Goal: Task Accomplishment & Management: Use online tool/utility

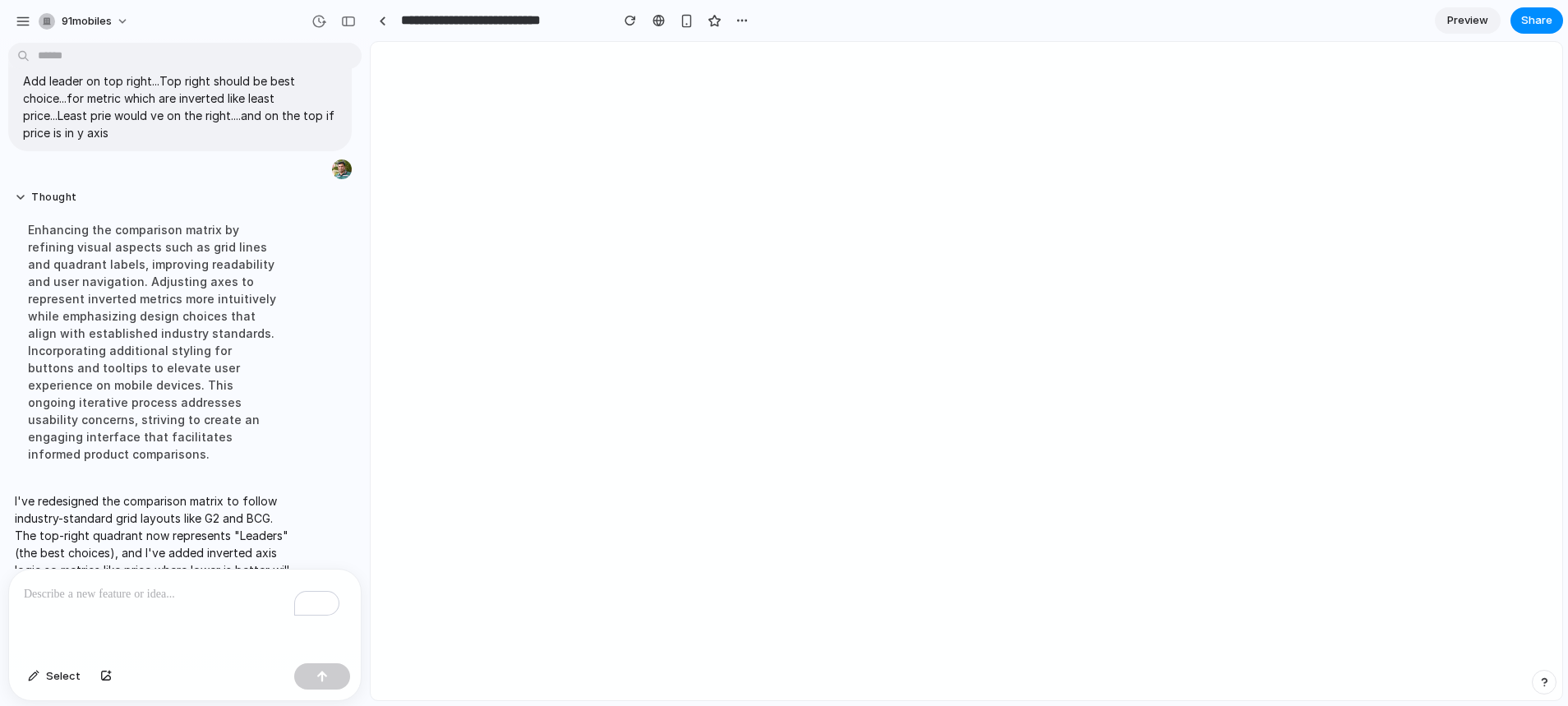
scroll to position [7741, 0]
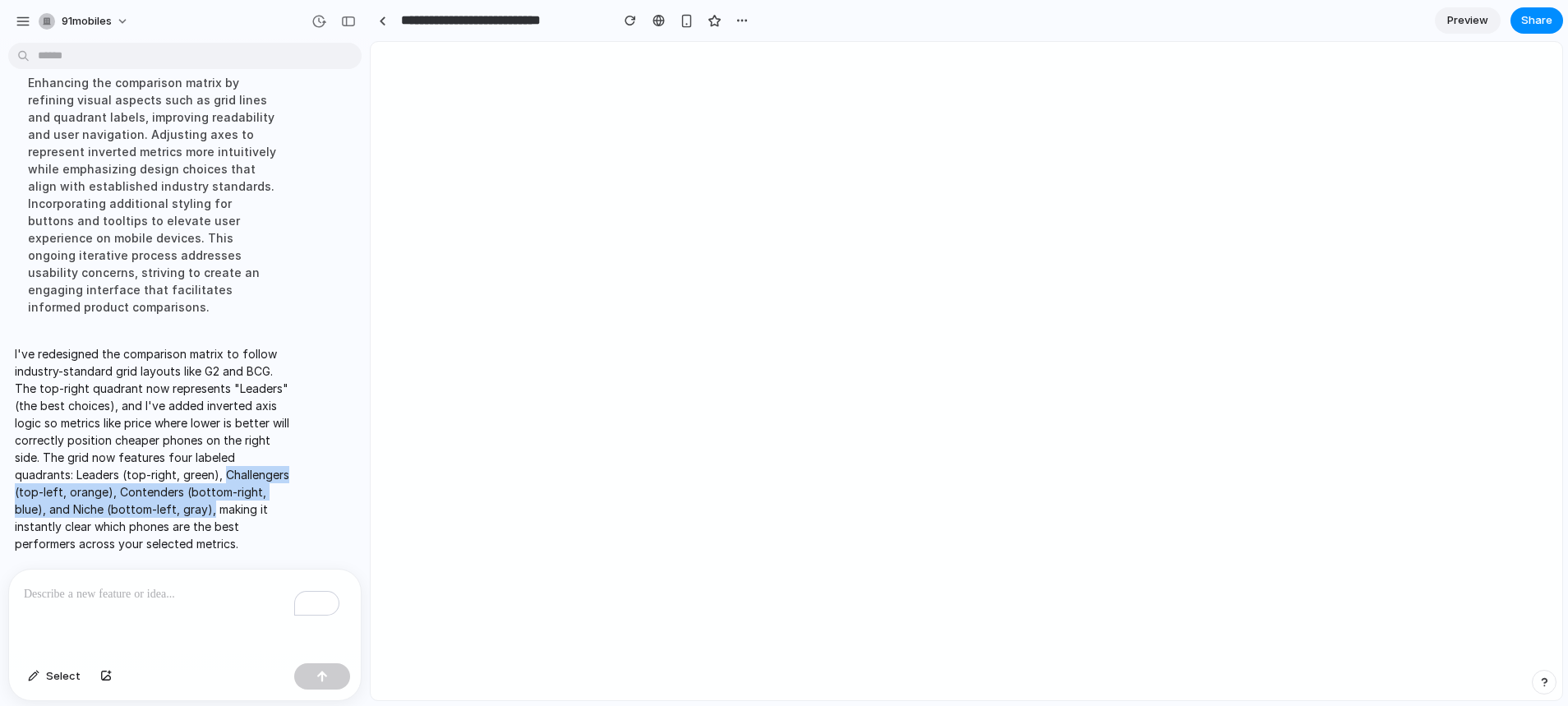
drag, startPoint x: 12, startPoint y: 467, endPoint x: 47, endPoint y: 509, distance: 54.7
click at [47, 509] on div "I've redesigned the comparison matrix to follow industry-standard grid layouts …" at bounding box center [152, 448] width 288 height 227
copy p "Challengers (top-left, orange), Contenders (bottom-right, blue), and Niche (bot…"
click at [136, 596] on p "To enrich screen reader interactions, please activate Accessibility in Grammarl…" at bounding box center [182, 595] width 315 height 20
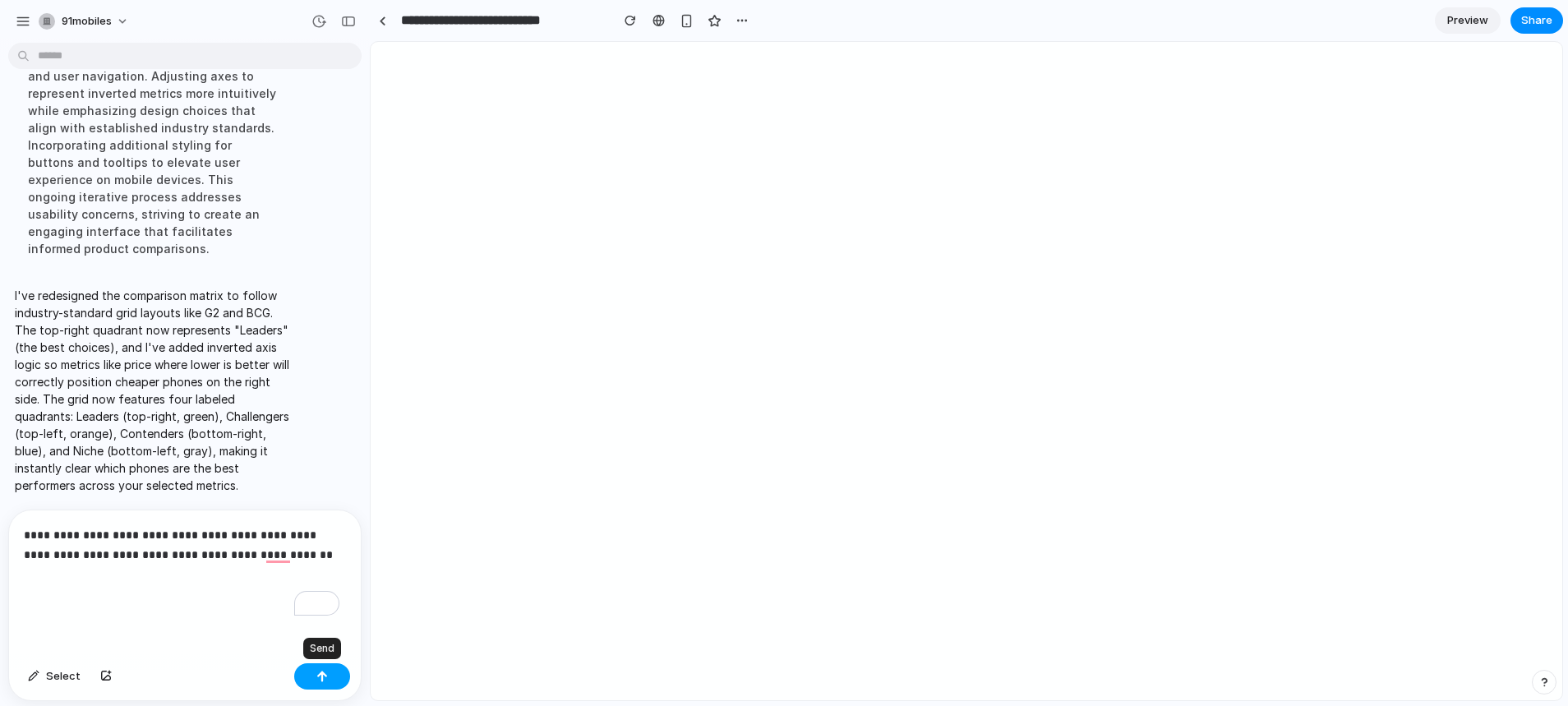
click at [324, 680] on div "button" at bounding box center [322, 677] width 12 height 12
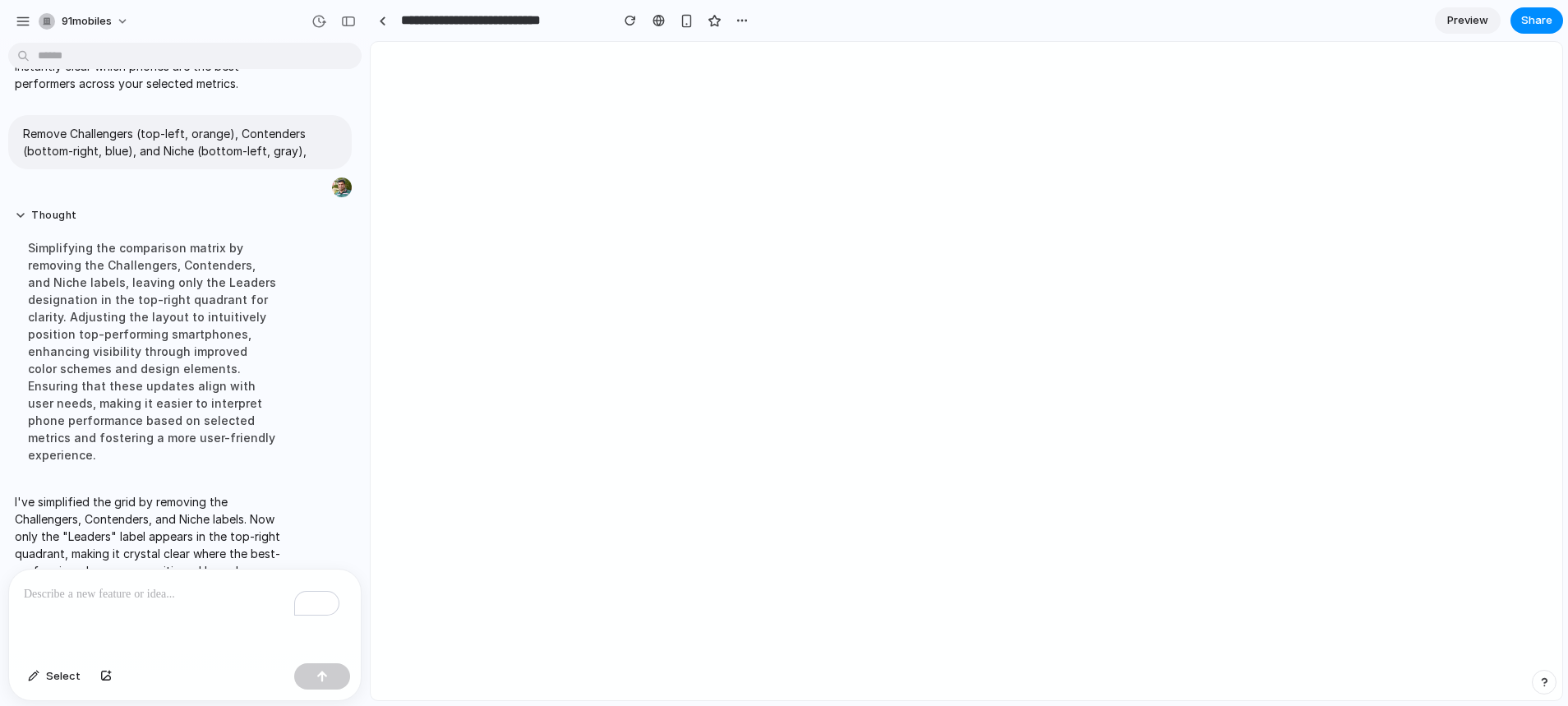
scroll to position [7978, 0]
